Goal: Information Seeking & Learning: Learn about a topic

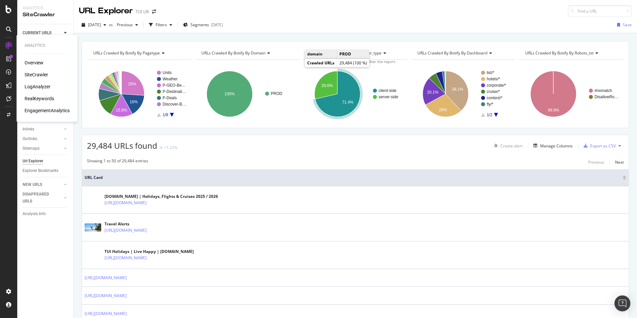
click at [35, 99] on div "RealKeywords" at bounding box center [40, 98] width 30 height 7
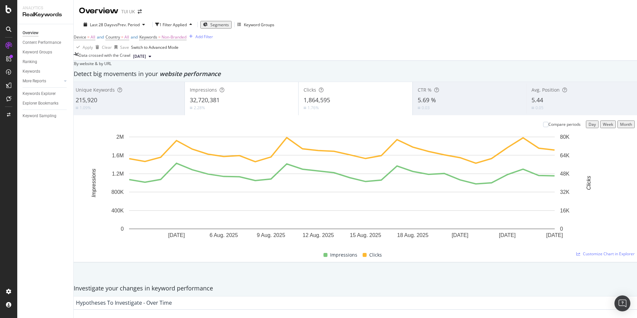
click at [146, 59] on span "[DATE]" at bounding box center [139, 56] width 13 height 6
click at [112, 66] on div "By website & by URL" at bounding box center [90, 64] width 41 height 6
